Goal: Book appointment/travel/reservation

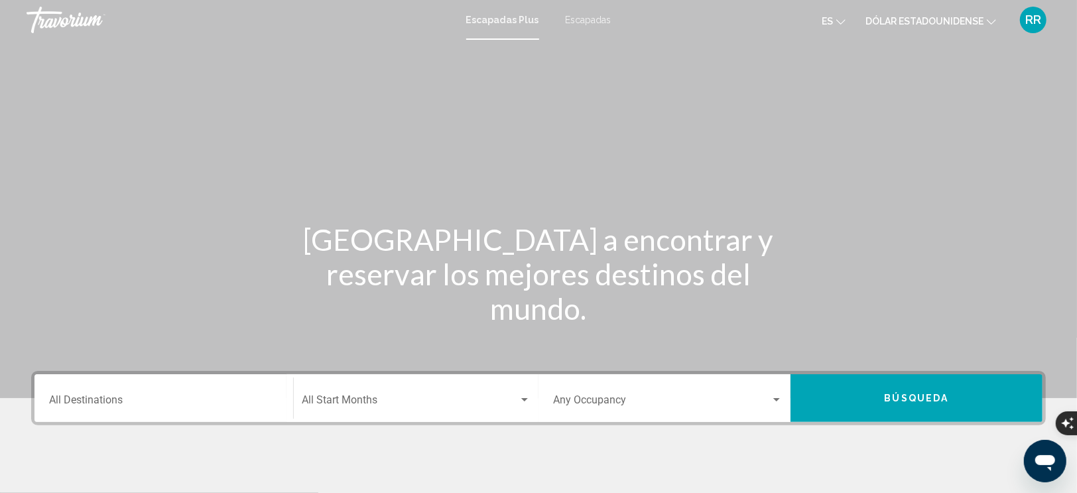
click at [587, 20] on font "Escapadas" at bounding box center [589, 20] width 46 height 11
click at [100, 399] on input "Destination All Destinations" at bounding box center [163, 403] width 229 height 12
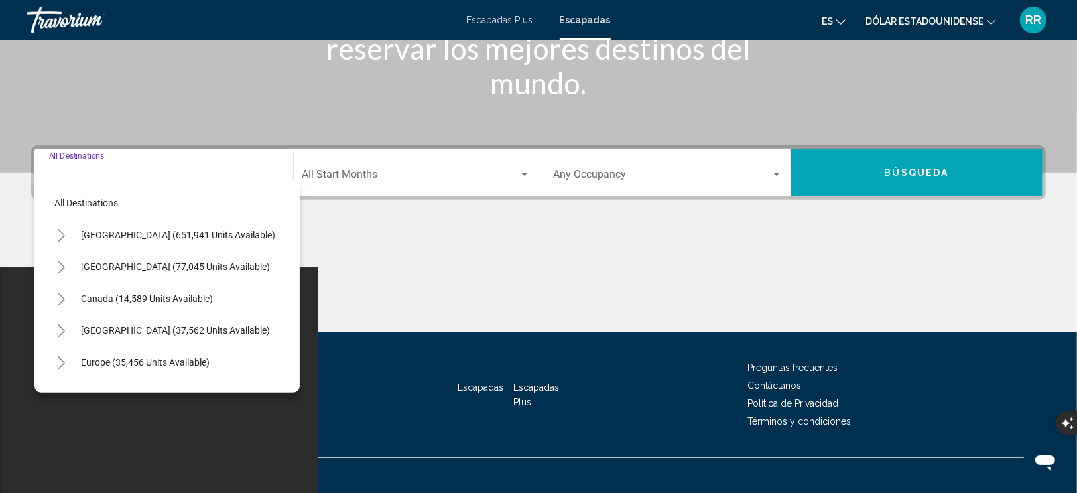
scroll to position [226, 0]
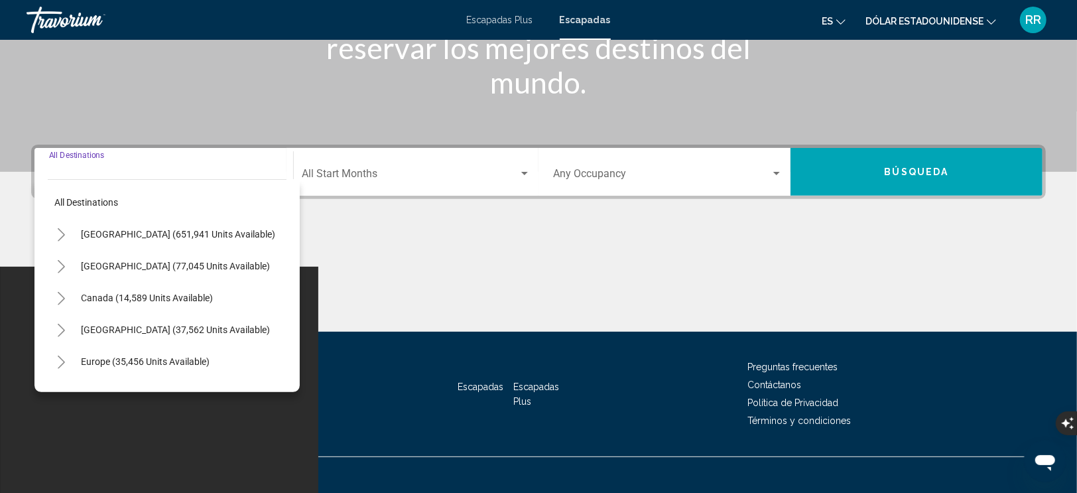
click at [58, 360] on icon "Toggle Europe (35,456 units available)" at bounding box center [61, 361] width 10 height 13
click at [58, 360] on icon "Toggle Europe (35,456 units available)" at bounding box center [61, 361] width 10 height 5
click at [58, 360] on icon "Toggle Europe (35,456 units available)" at bounding box center [61, 361] width 10 height 13
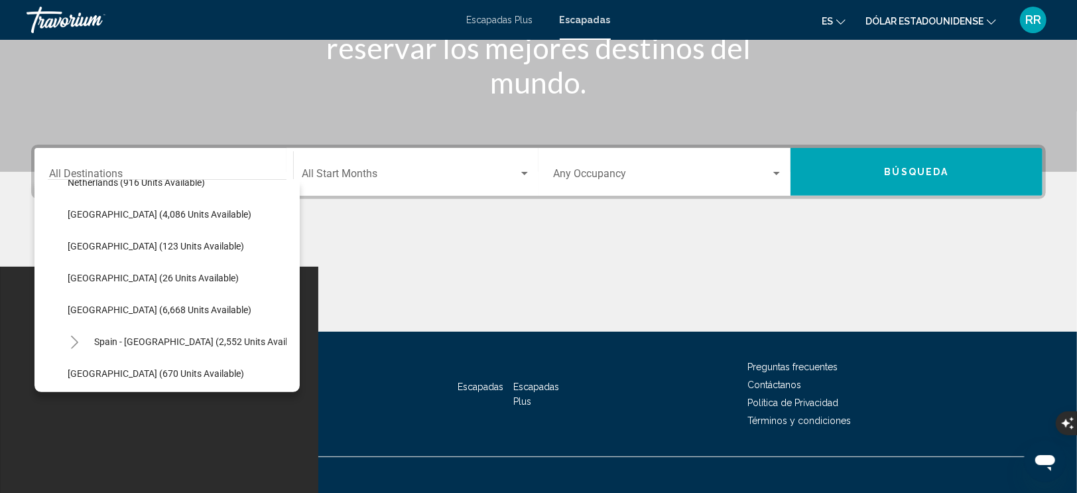
scroll to position [596, 0]
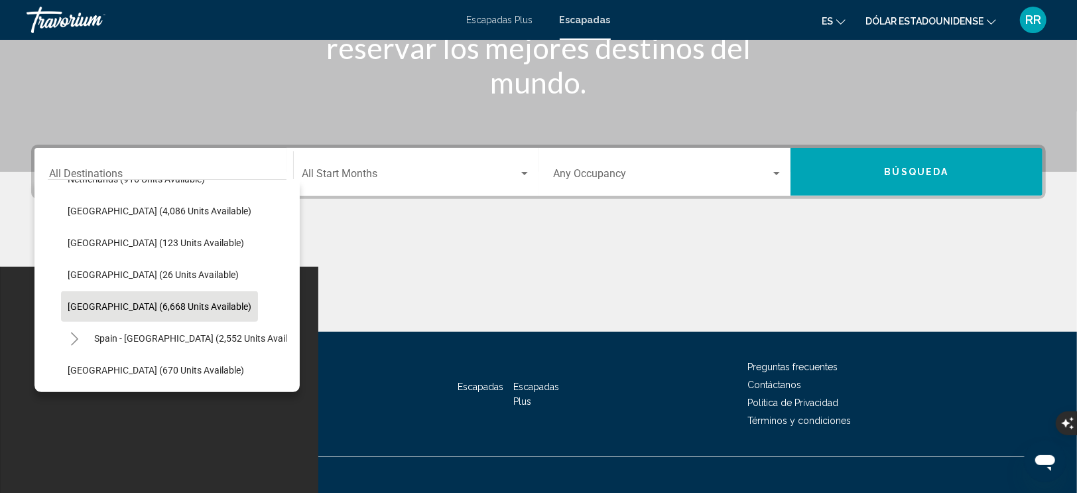
click at [84, 302] on span "[GEOGRAPHIC_DATA] (6,668 units available)" at bounding box center [160, 306] width 184 height 11
type input "**********"
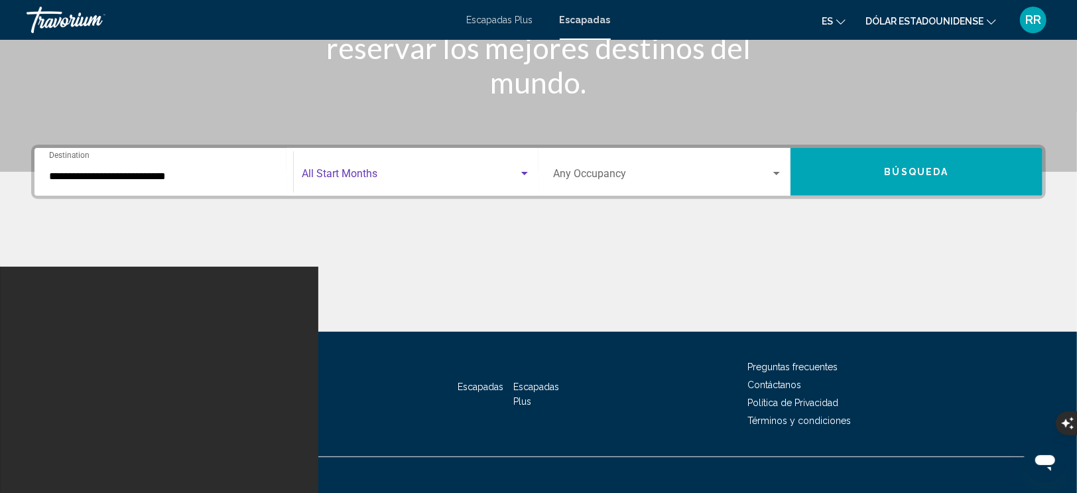
click at [363, 170] on span "Search widget" at bounding box center [410, 176] width 217 height 12
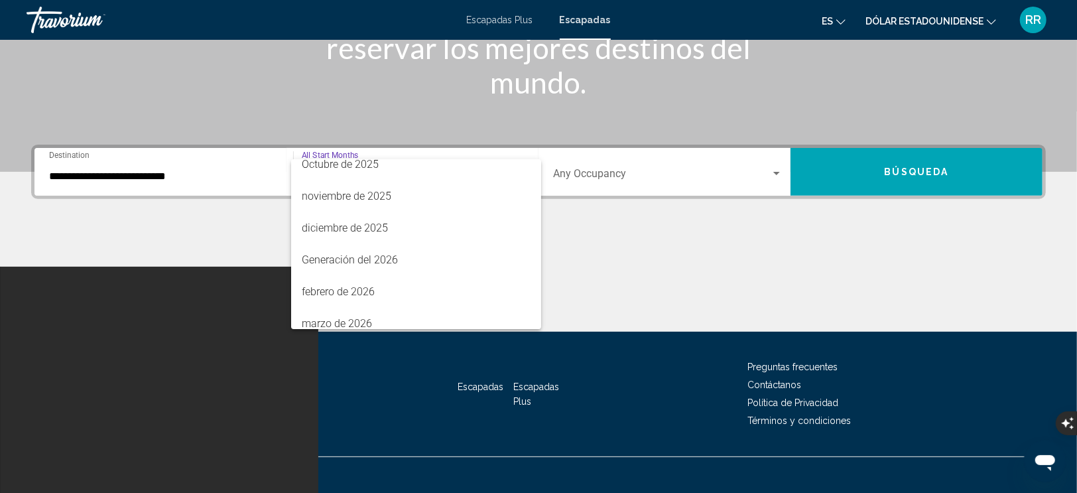
scroll to position [133, 0]
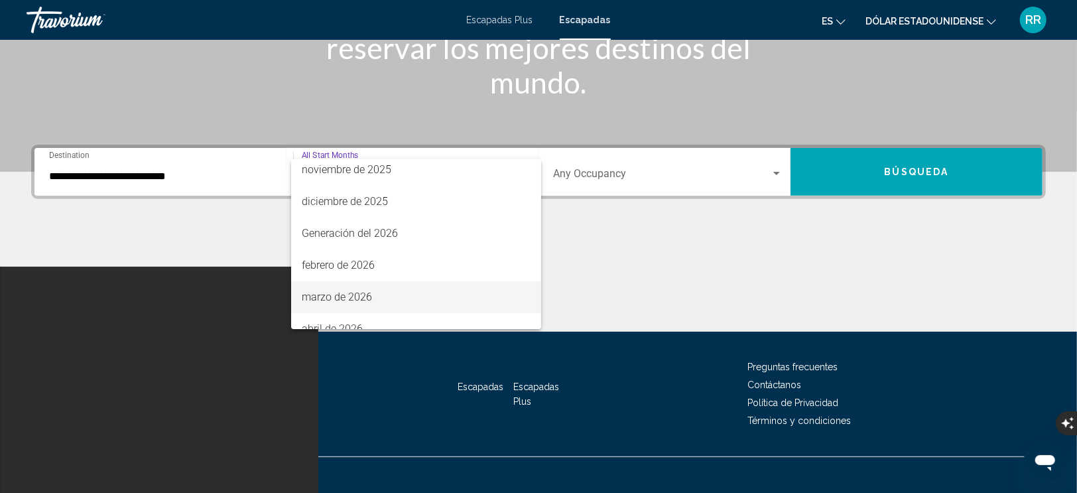
click at [351, 298] on font "marzo de 2026" at bounding box center [337, 296] width 70 height 13
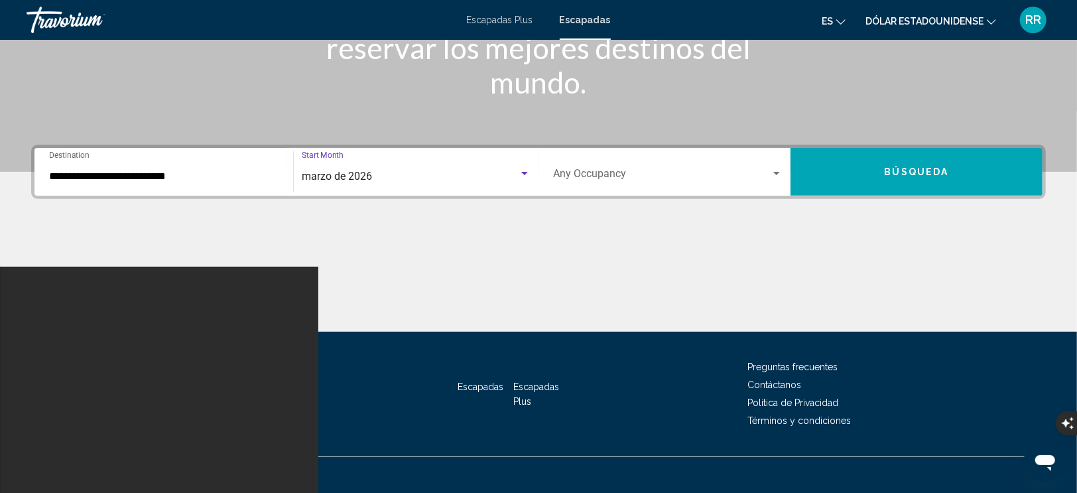
click at [588, 176] on span "Search widget" at bounding box center [662, 176] width 218 height 12
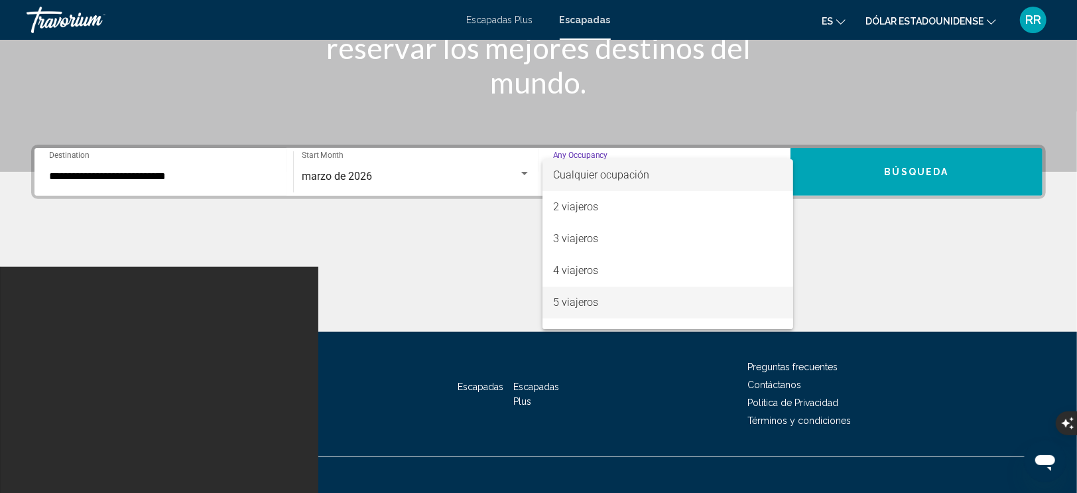
scroll to position [66, 0]
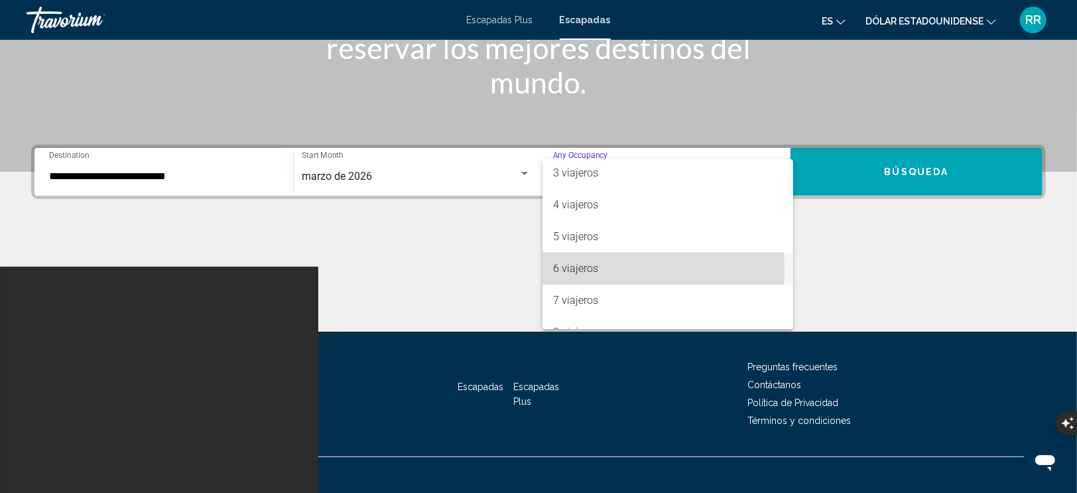
click at [576, 267] on font "6 viajeros" at bounding box center [575, 268] width 45 height 13
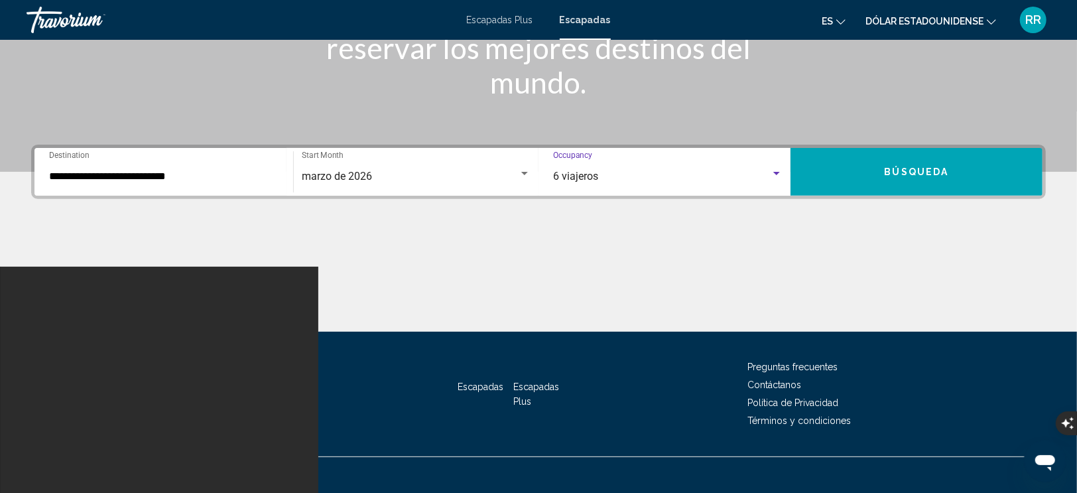
click at [908, 169] on span "Búsqueda" at bounding box center [917, 172] width 64 height 11
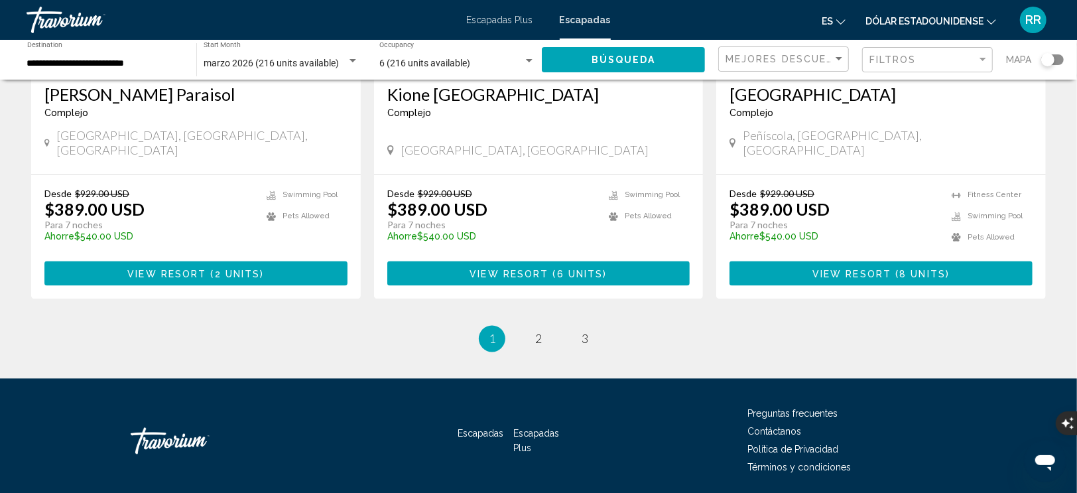
scroll to position [1657, 0]
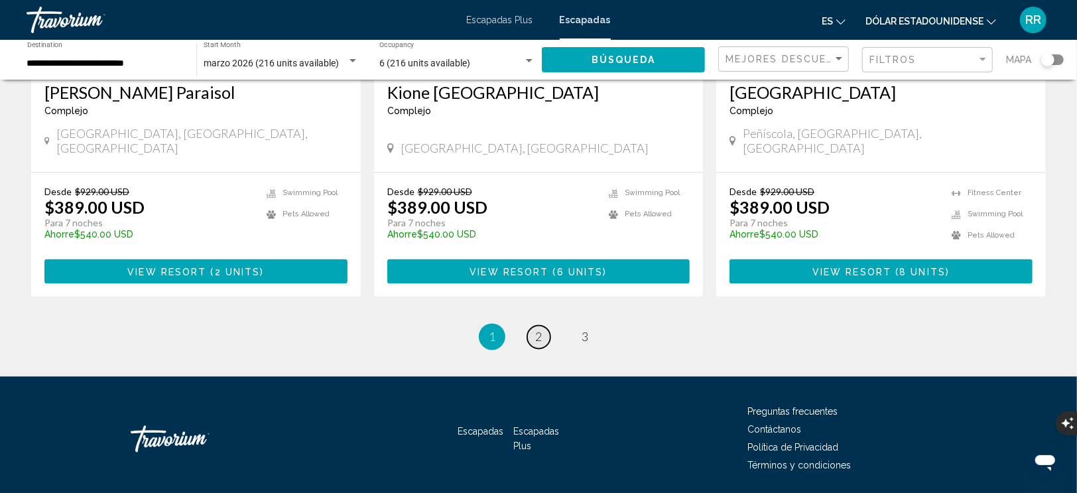
click at [541, 330] on span "2" at bounding box center [538, 337] width 7 height 15
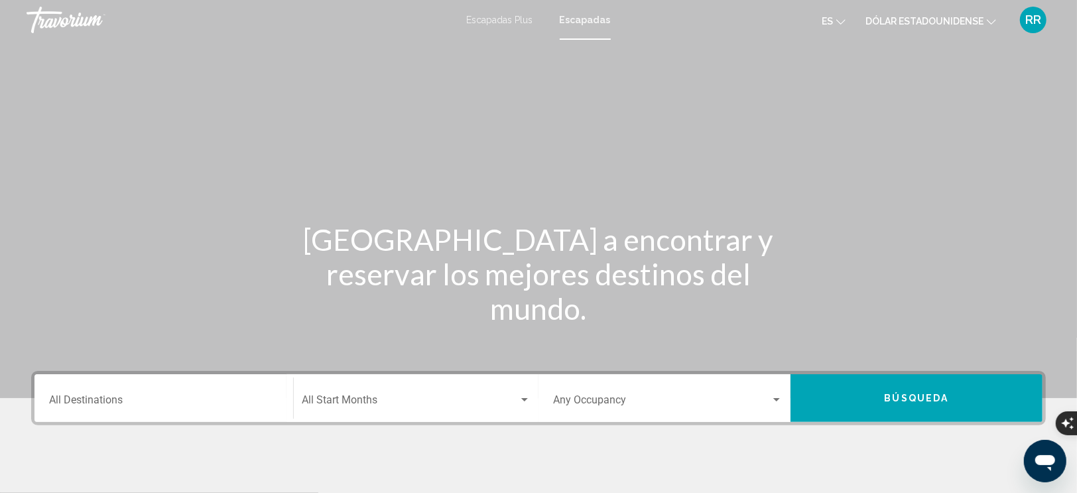
click at [100, 397] on input "Destination All Destinations" at bounding box center [163, 403] width 229 height 12
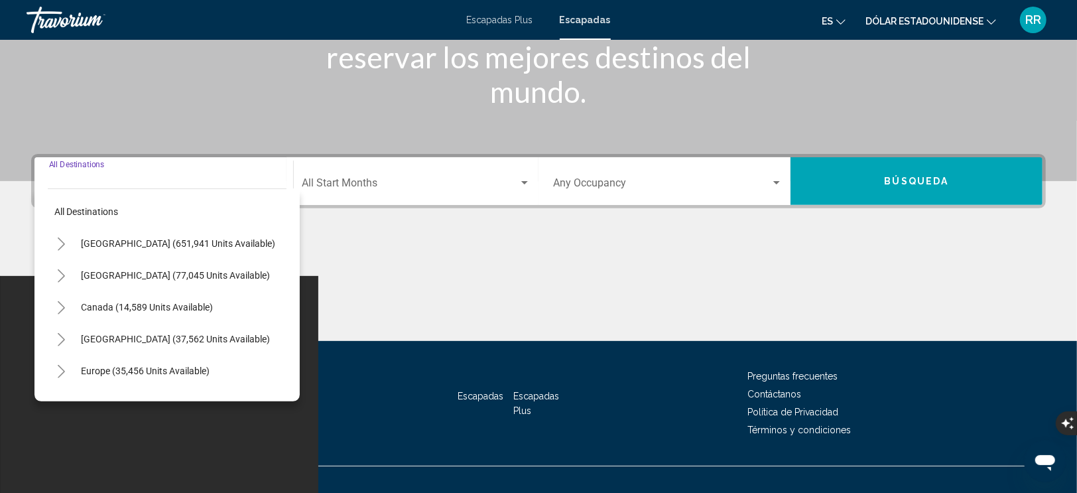
scroll to position [226, 0]
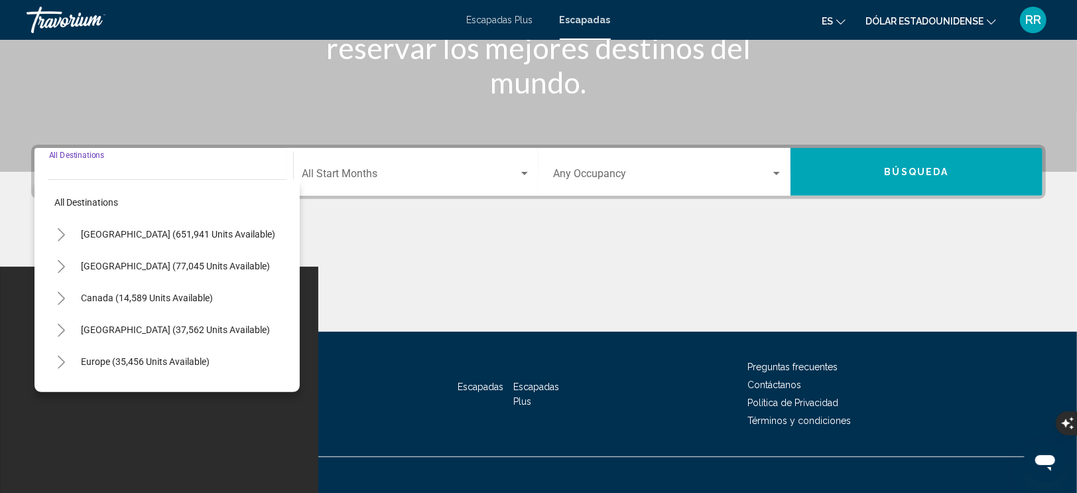
click at [511, 15] on font "Escapadas Plus" at bounding box center [500, 20] width 66 height 11
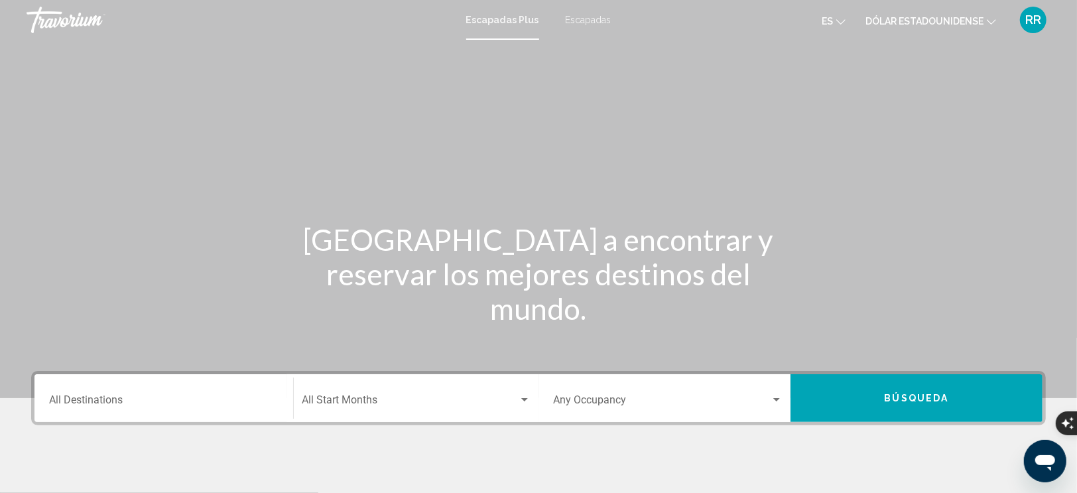
click at [159, 392] on div "Destination All Destinations" at bounding box center [163, 398] width 229 height 42
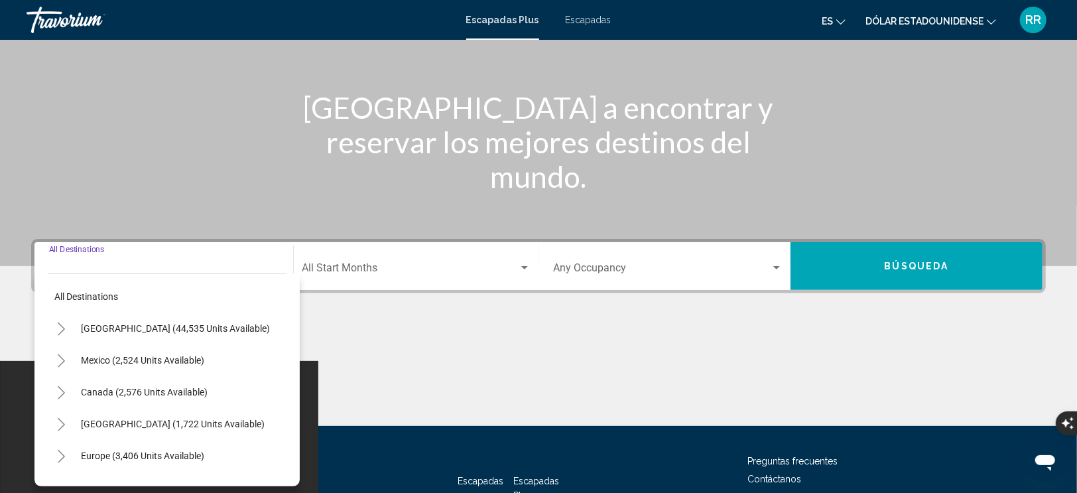
scroll to position [226, 0]
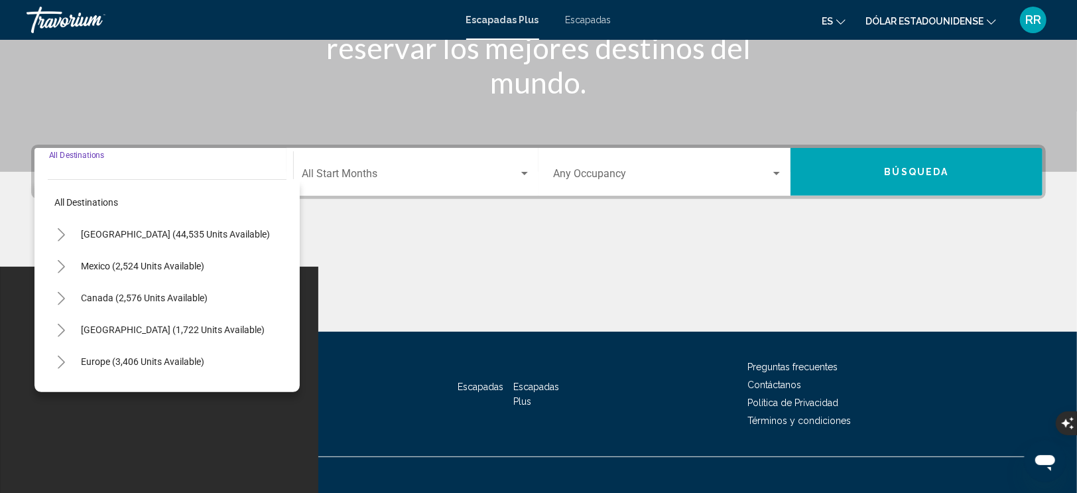
click at [57, 356] on icon "Toggle Europe (3,406 units available)" at bounding box center [61, 361] width 10 height 13
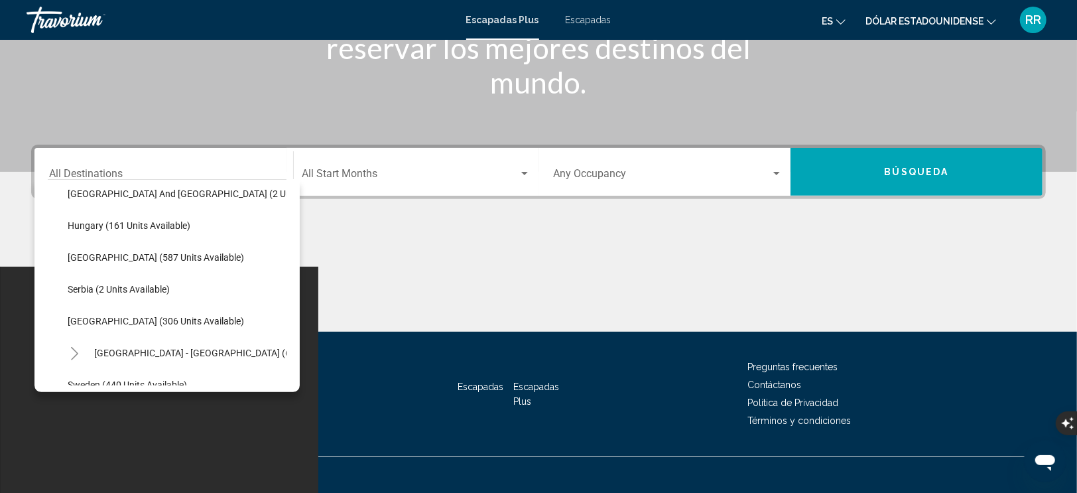
scroll to position [464, 0]
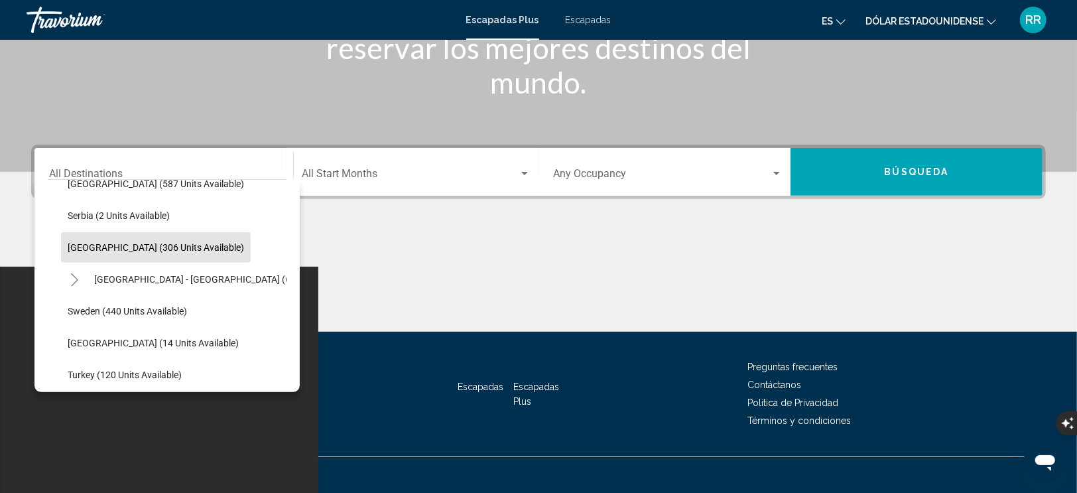
click at [70, 247] on span "[GEOGRAPHIC_DATA] (306 units available)" at bounding box center [156, 247] width 176 height 11
type input "**********"
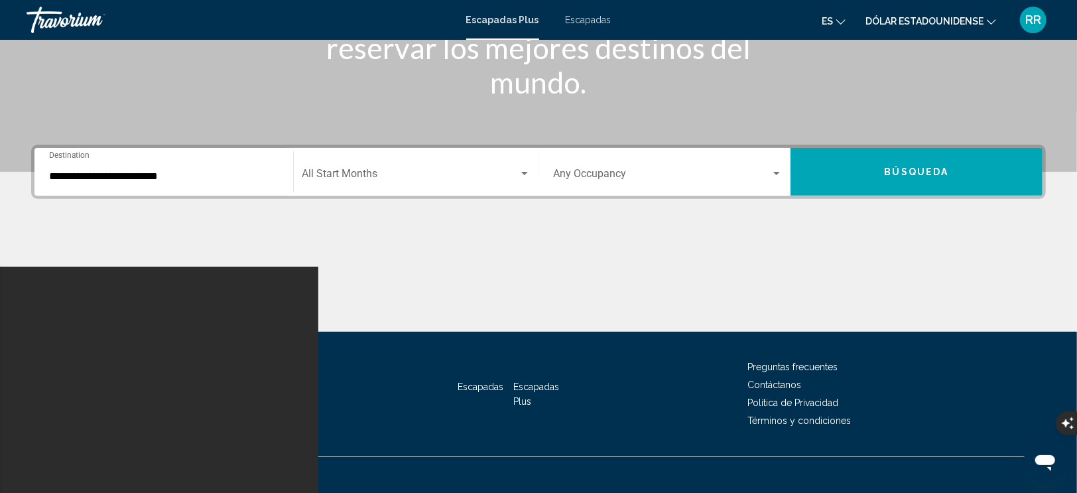
click at [340, 182] on div "Start Month All Start Months" at bounding box center [416, 172] width 229 height 42
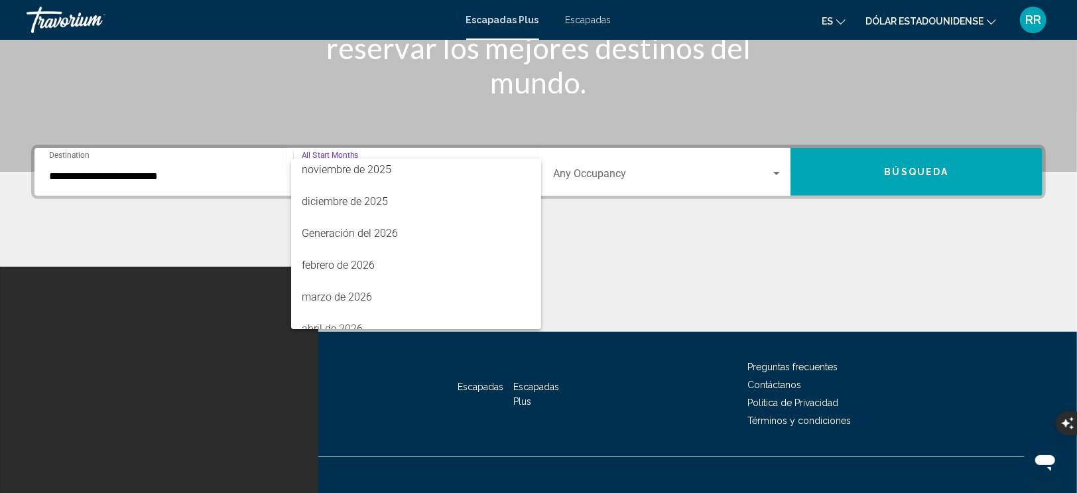
scroll to position [199, 0]
click at [343, 229] on font "marzo de 2026" at bounding box center [337, 230] width 70 height 13
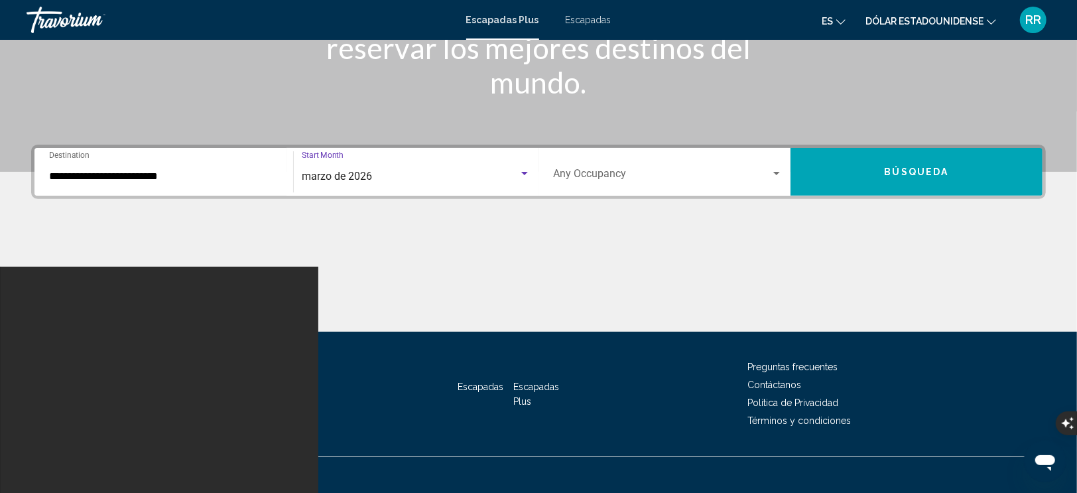
click at [635, 172] on span "Search widget" at bounding box center [662, 176] width 218 height 12
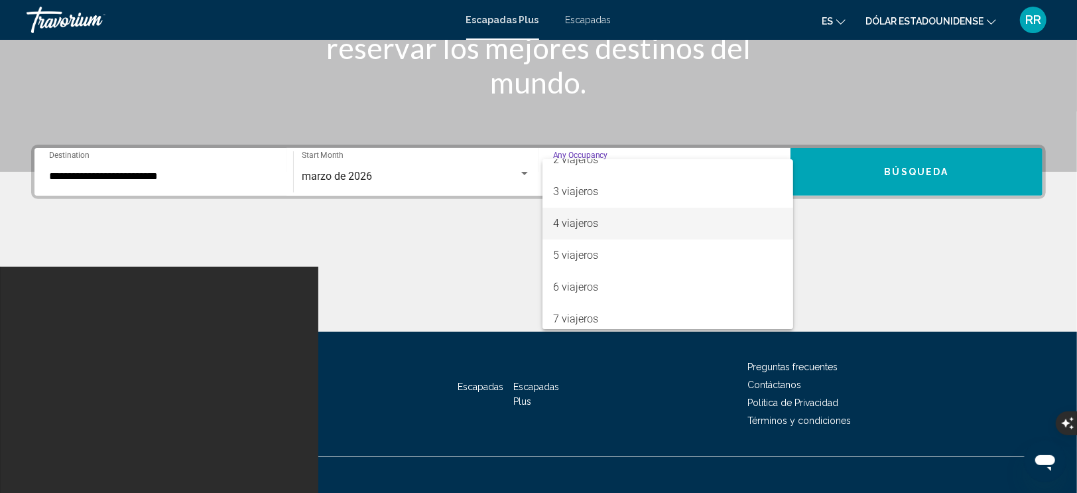
scroll to position [66, 0]
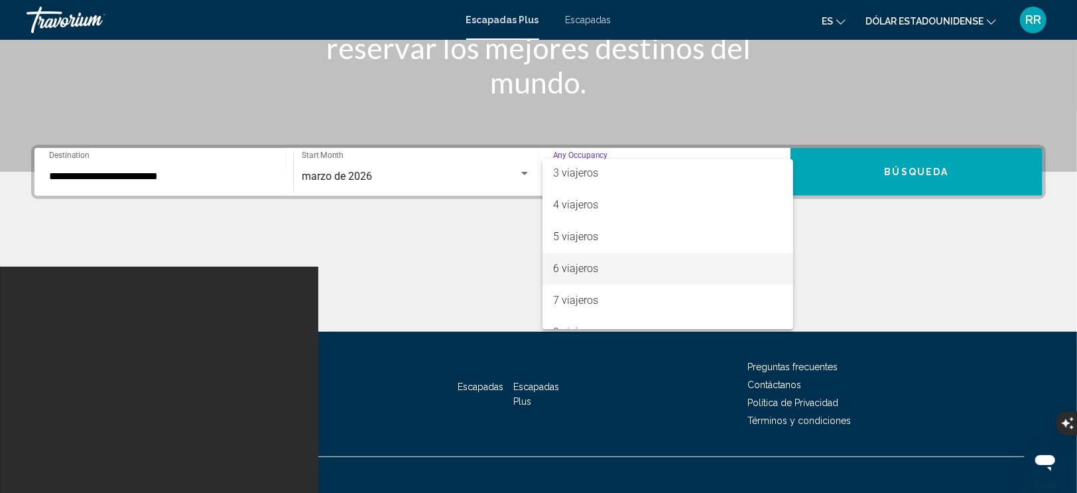
click at [578, 263] on font "6 viajeros" at bounding box center [575, 268] width 45 height 13
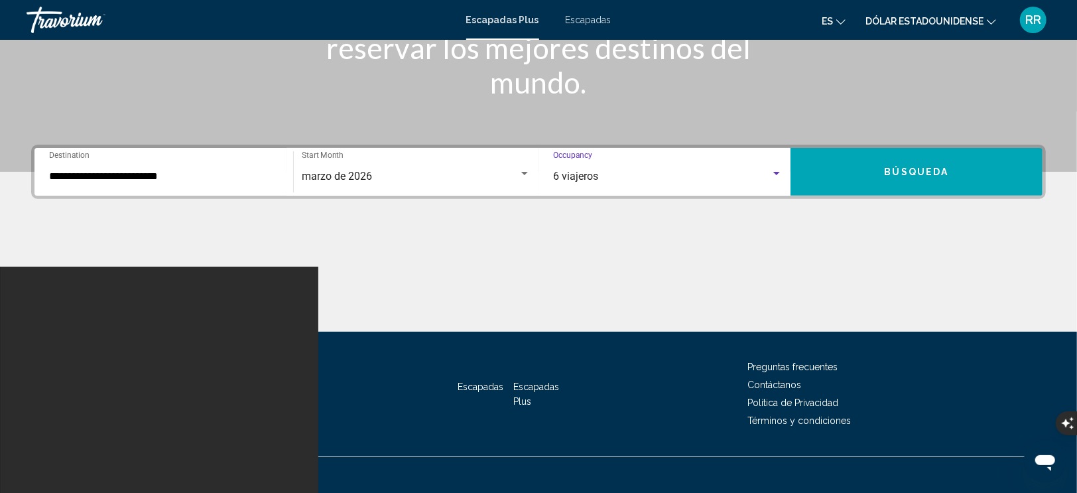
click at [923, 167] on span "Búsqueda" at bounding box center [917, 172] width 64 height 11
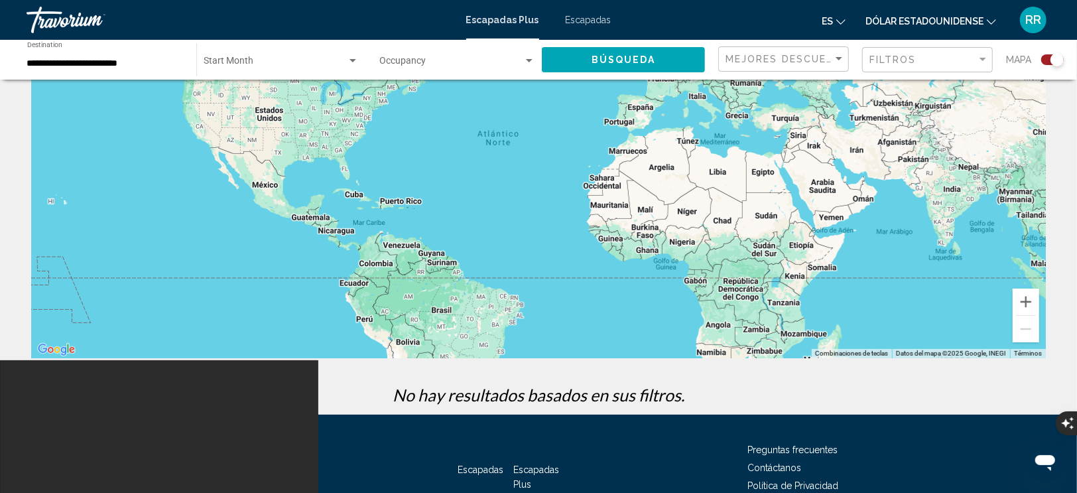
scroll to position [66, 0]
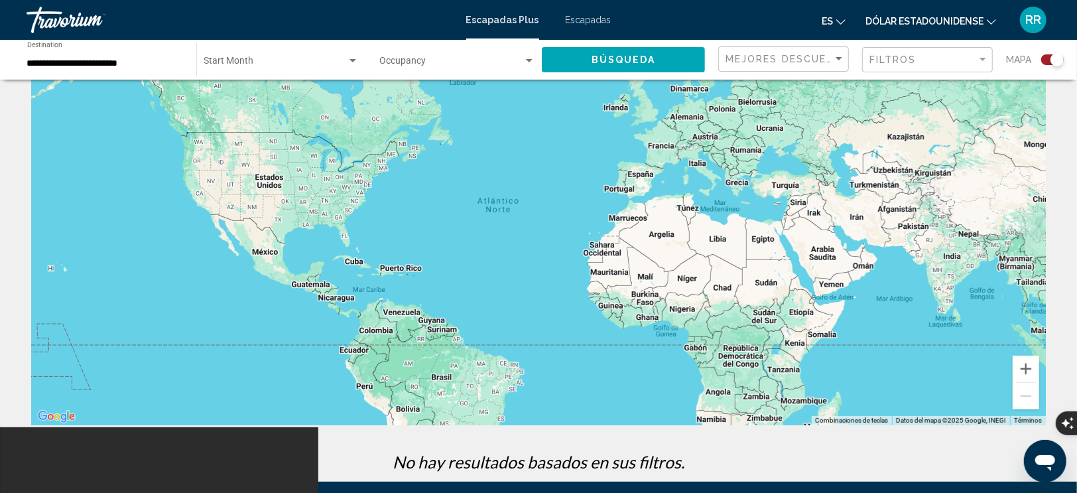
click at [639, 178] on div "Contenido principal" at bounding box center [538, 226] width 1015 height 398
click at [637, 181] on div "Contenido principal" at bounding box center [538, 226] width 1015 height 398
click at [584, 13] on div "Escapadas Plus Escapadas es English Español Français Italiano Português русский…" at bounding box center [538, 20] width 1077 height 28
click at [572, 19] on font "Escapadas" at bounding box center [589, 20] width 46 height 11
